Goal: Transaction & Acquisition: Purchase product/service

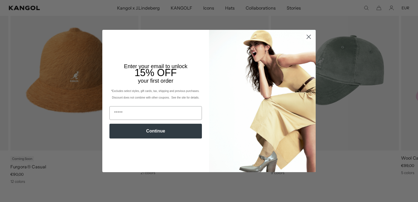
click at [304, 37] on circle "Close dialog" at bounding box center [308, 36] width 9 height 9
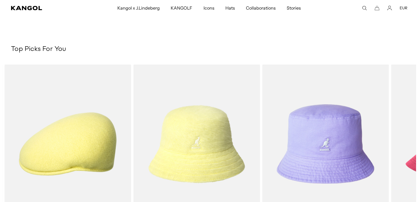
scroll to position [863, 0]
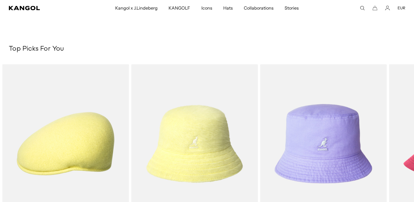
click at [363, 9] on use "Search here" at bounding box center [362, 8] width 4 height 4
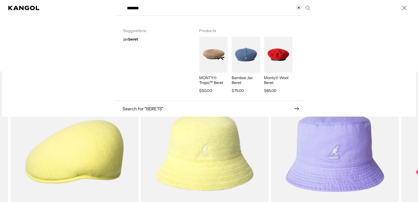
scroll to position [0, 0]
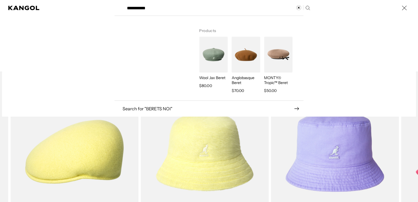
type input "**********"
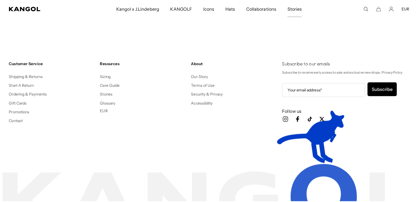
scroll to position [0, 113]
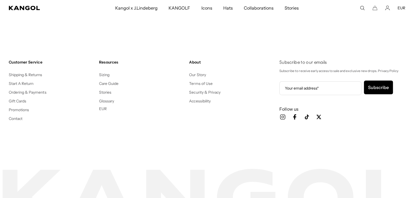
click at [364, 10] on comp-header "Kangol x J.Lindeberg Kangol x J.Lindeberg Men's Shop All Headwear Tops Outerwea…" at bounding box center [207, 8] width 414 height 16
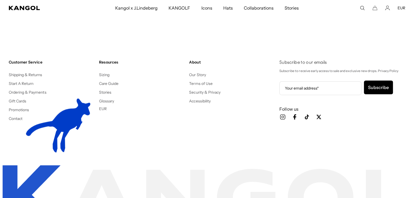
click at [363, 7] on icon "Search here" at bounding box center [362, 7] width 5 height 5
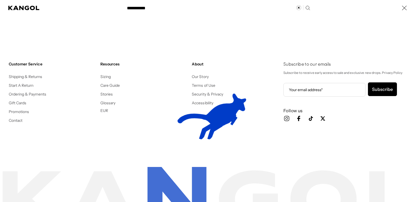
scroll to position [0, 0]
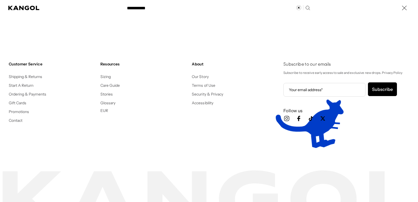
click at [255, 10] on input "**********" at bounding box center [218, 8] width 189 height 14
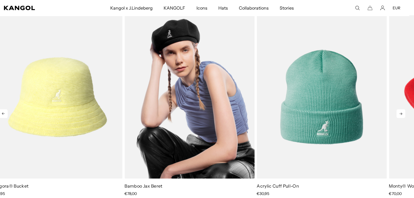
click at [249, 134] on img "2 of 5" at bounding box center [189, 96] width 130 height 163
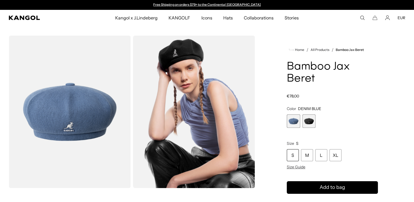
click at [314, 120] on span "2 of 2" at bounding box center [308, 120] width 13 height 13
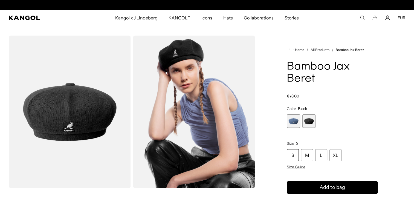
scroll to position [0, 113]
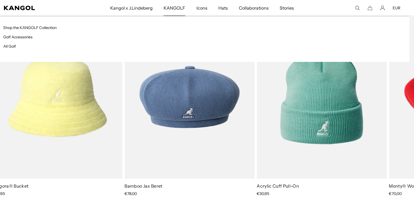
scroll to position [0, 113]
click at [176, 9] on span "KANGOLF" at bounding box center [175, 8] width 22 height 16
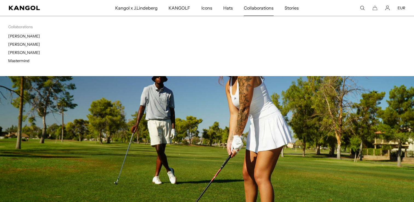
click at [249, 6] on span "Collaborations" at bounding box center [259, 8] width 30 height 16
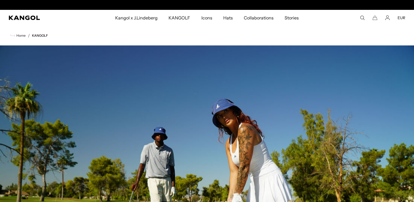
scroll to position [0, 113]
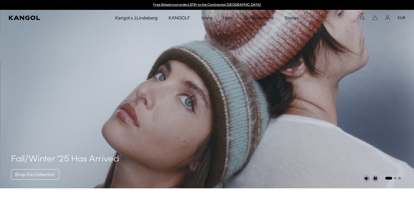
click at [361, 14] on comp-header "Kangol x J.Lindeberg Kangol x J.Lindeberg Men's Shop All Headwear Tops Outerwea…" at bounding box center [207, 18] width 414 height 16
click at [361, 15] on icon "Search here" at bounding box center [362, 17] width 5 height 5
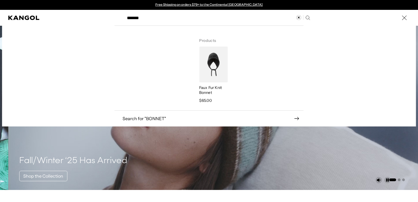
type input "******"
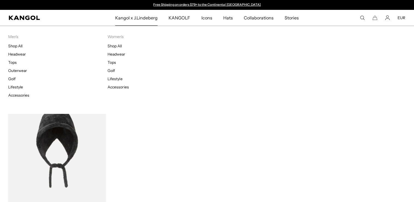
click at [158, 19] on span "Kangol x J.Lindeberg" at bounding box center [136, 18] width 43 height 16
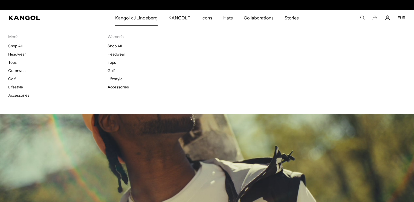
scroll to position [0, 113]
click at [20, 46] on link "Shop All" at bounding box center [15, 45] width 14 height 5
